Goal: Transaction & Acquisition: Book appointment/travel/reservation

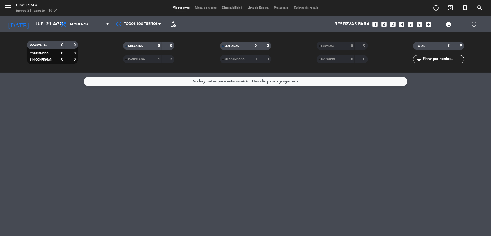
click at [400, 22] on icon "looks_4" at bounding box center [402, 24] width 7 height 7
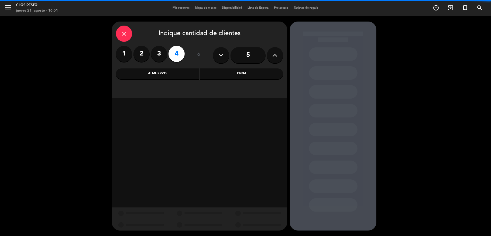
click at [171, 75] on div "Almuerzo" at bounding box center [157, 74] width 83 height 11
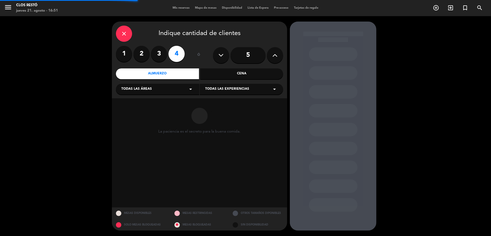
click at [227, 85] on div "Todas las experiencias arrow_drop_down" at bounding box center [241, 89] width 83 height 11
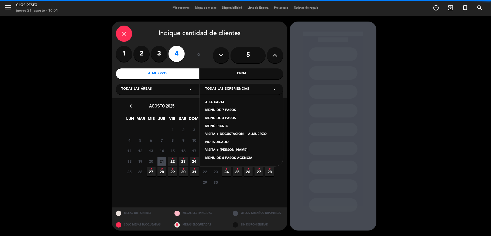
click at [225, 119] on div "MENÚ DE 4 PASOS" at bounding box center [241, 118] width 73 height 5
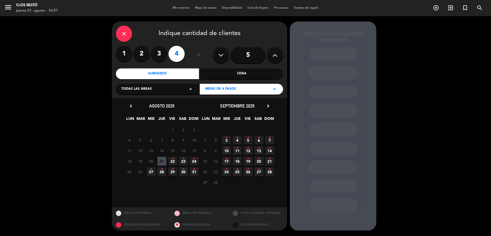
click at [195, 161] on span "24 •" at bounding box center [194, 161] width 9 height 9
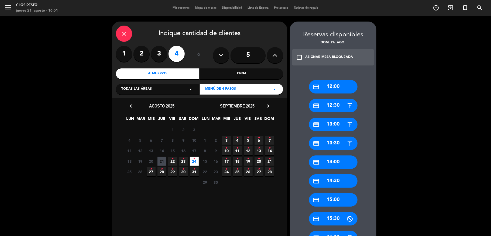
click at [329, 181] on div "credit_card 14:30" at bounding box center [333, 181] width 49 height 13
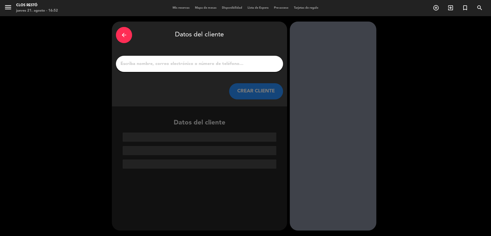
click at [150, 65] on input "1" at bounding box center [199, 64] width 159 height 8
paste input "[PERSON_NAME]"
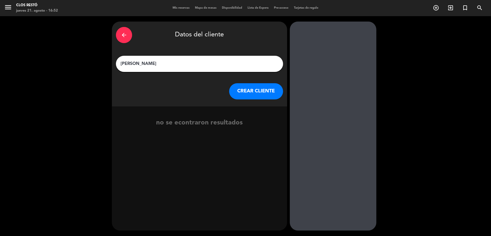
type input "[PERSON_NAME]"
click at [254, 93] on button "CREAR CLIENTE" at bounding box center [256, 91] width 54 height 16
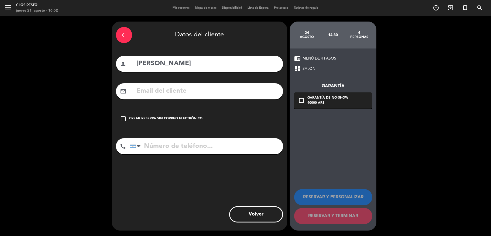
click at [157, 150] on input "tel" at bounding box center [206, 146] width 153 height 16
paste input "54 9 2613 74-9636"
type input "54 9 2613 74-9636"
click at [192, 117] on div "Crear reserva sin correo electrónico" at bounding box center [165, 118] width 73 height 5
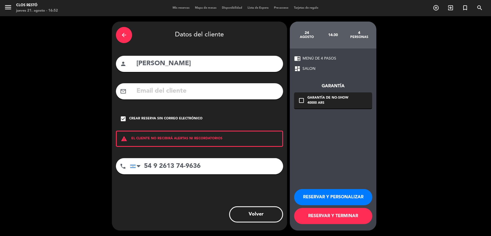
click at [328, 197] on button "RESERVAR Y PERSONALIZAR" at bounding box center [333, 197] width 78 height 16
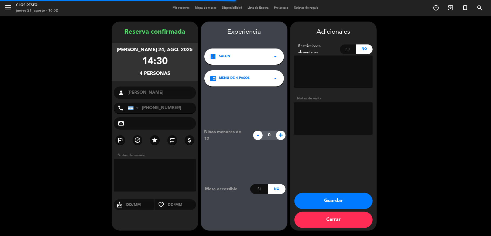
click at [318, 108] on textarea at bounding box center [333, 119] width 79 height 32
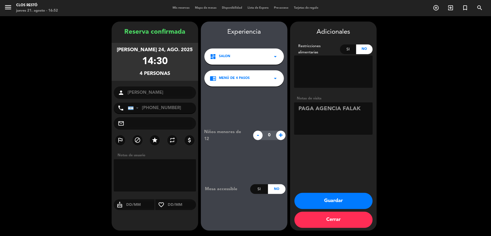
type textarea "PAGA AGENCIA FALAK"
click at [332, 194] on button "Guardar" at bounding box center [334, 201] width 78 height 16
